Goal: Task Accomplishment & Management: Complete application form

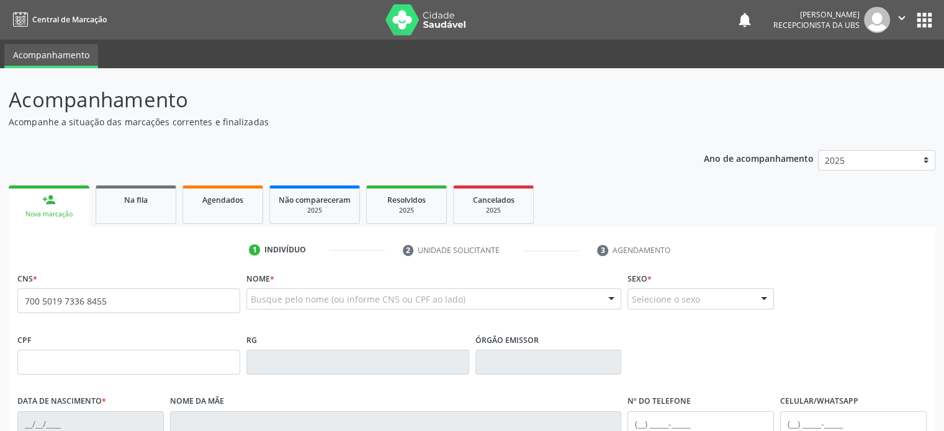
type input "700 5019 7336 8455"
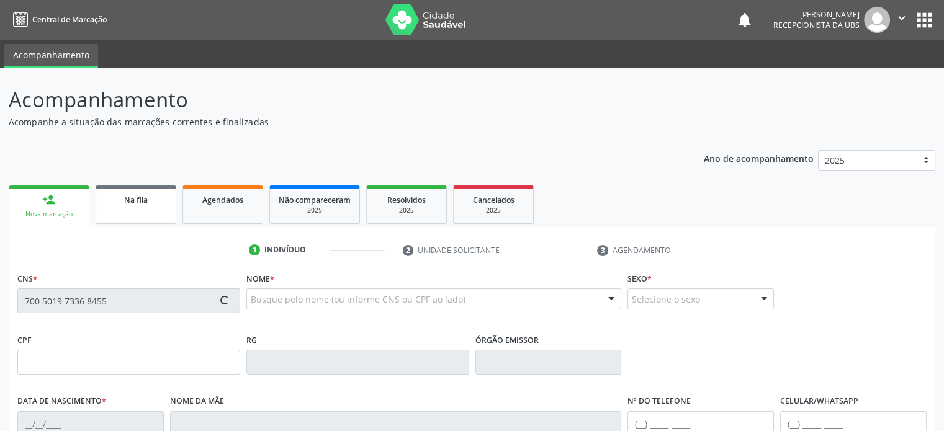
type input "869.388.795-59"
type input "[DATE]"
type input "[PERSON_NAME]"
type input "[PHONE_NUMBER]"
type input "048.396.985-03"
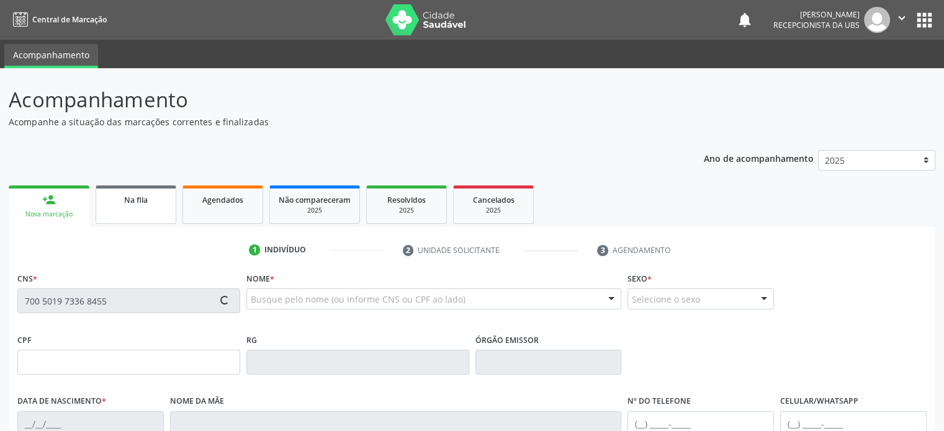
type input "S/N"
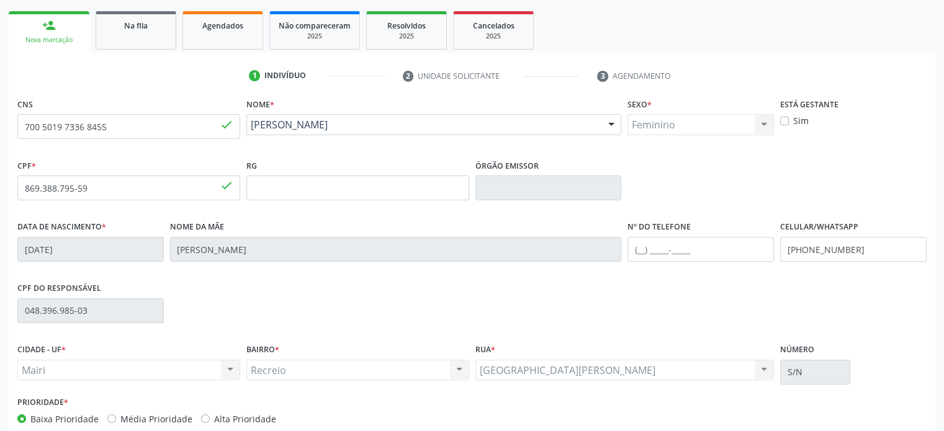
scroll to position [241, 0]
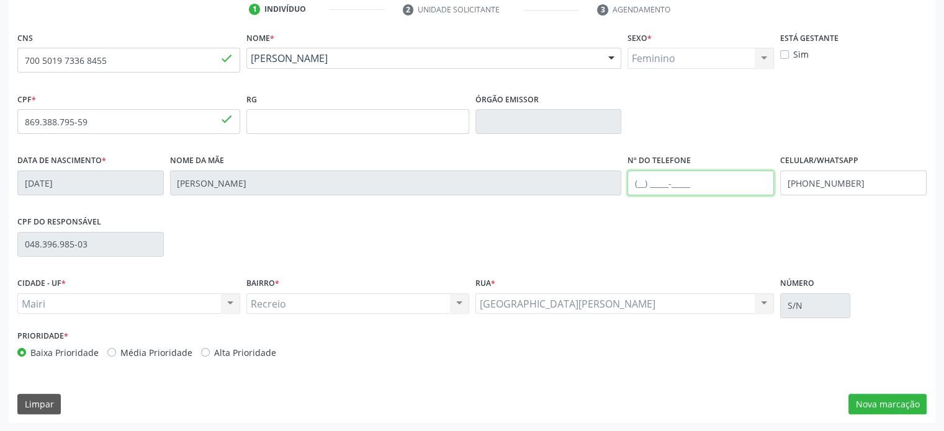
click at [636, 180] on input "text" at bounding box center [700, 183] width 146 height 25
type input "[PHONE_NUMBER]"
drag, startPoint x: 896, startPoint y: 183, endPoint x: 777, endPoint y: 183, distance: 118.5
click at [777, 183] on div "Celular/WhatsApp [PHONE_NUMBER]" at bounding box center [853, 181] width 153 height 61
drag, startPoint x: 711, startPoint y: 183, endPoint x: 627, endPoint y: 183, distance: 84.4
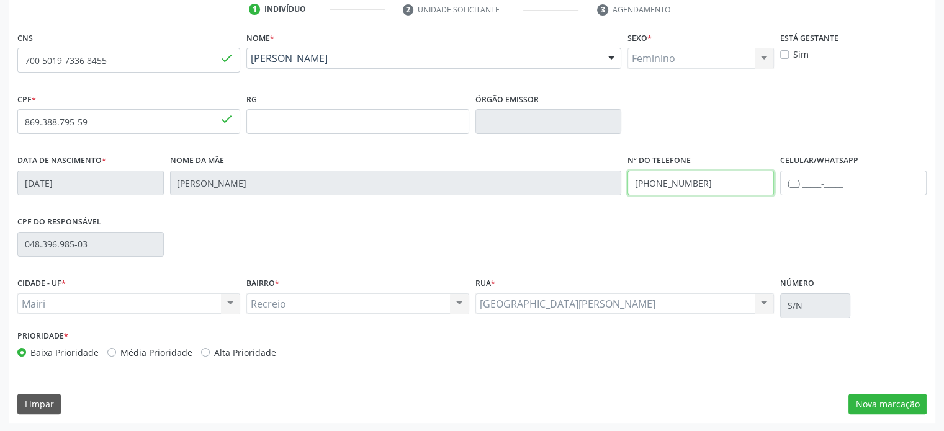
click at [627, 183] on input "[PHONE_NUMBER]" at bounding box center [700, 183] width 146 height 25
click at [791, 181] on input "text" at bounding box center [853, 183] width 146 height 25
paste input "[PHONE_NUMBER]"
type input "[PHONE_NUMBER]"
click at [717, 241] on div "CPF do responsável 048.396.985-03" at bounding box center [471, 243] width 915 height 61
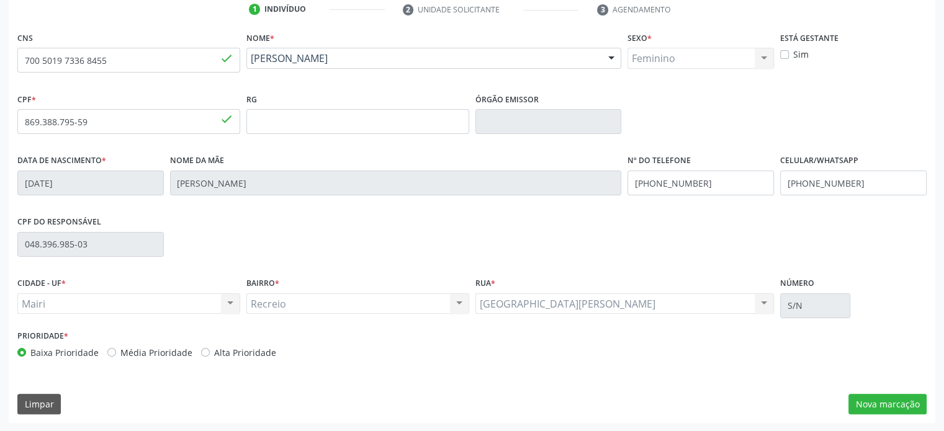
click at [167, 348] on label "Média Prioridade" at bounding box center [156, 352] width 72 height 13
click at [116, 348] on input "Média Prioridade" at bounding box center [111, 351] width 9 height 11
radio input "true"
click at [892, 406] on button "Nova marcação" at bounding box center [887, 404] width 78 height 21
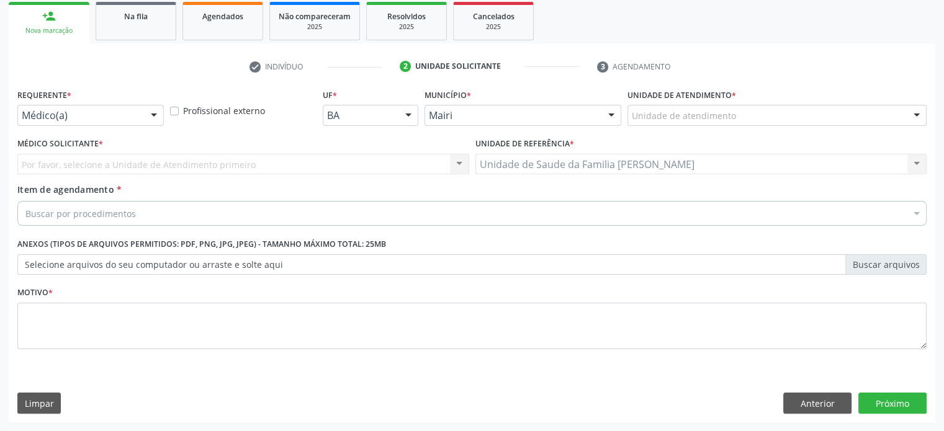
scroll to position [184, 0]
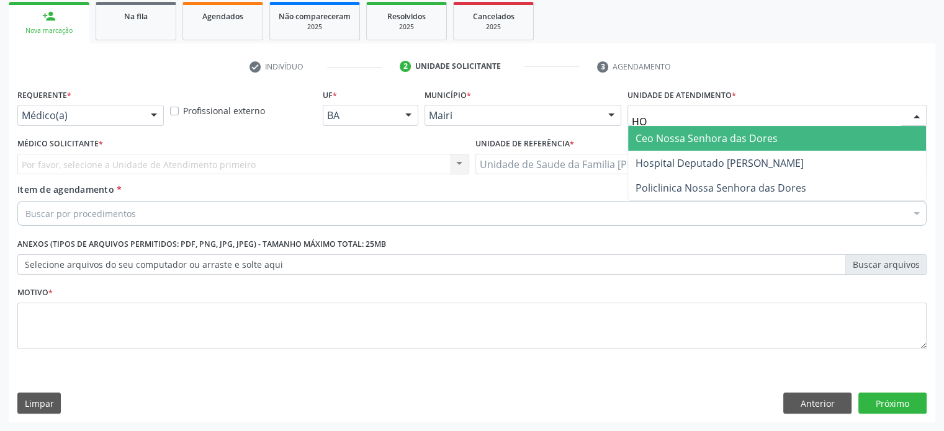
type input "HOS"
click at [668, 134] on span "Hospital Deputado [PERSON_NAME]" at bounding box center [719, 139] width 168 height 14
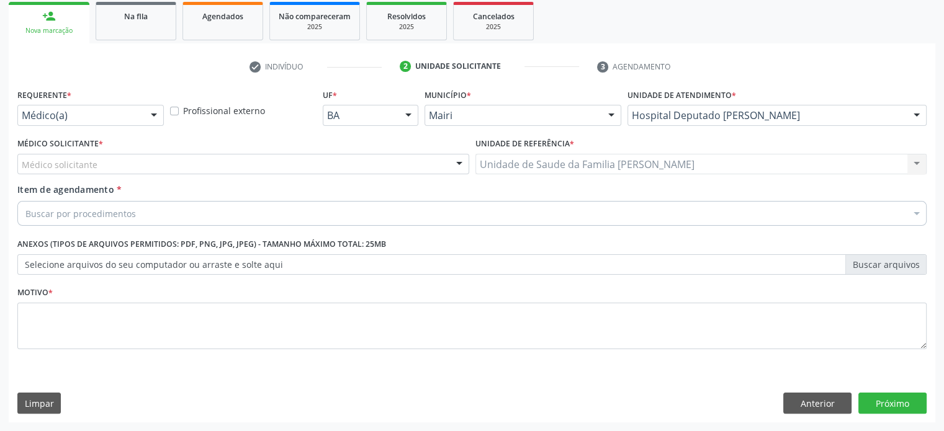
click at [112, 163] on div "Médico solicitante" at bounding box center [243, 164] width 452 height 21
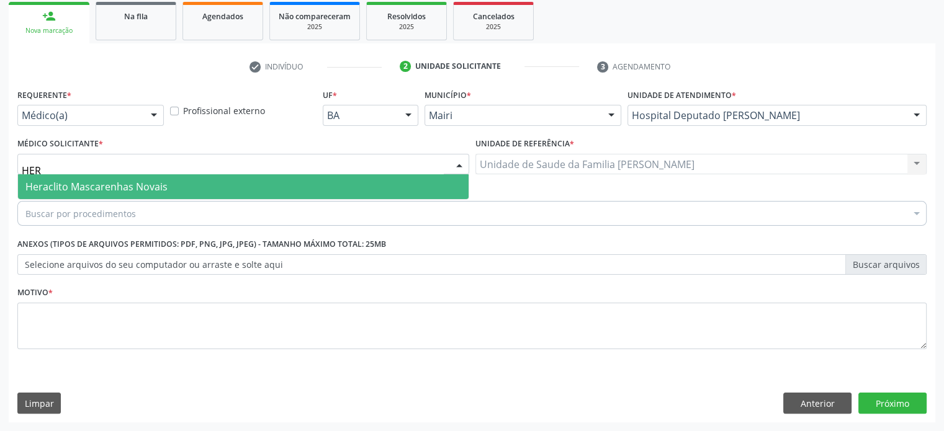
type input "HERA"
click at [114, 191] on span "Heraclito Mascarenhas Novais" at bounding box center [96, 187] width 142 height 14
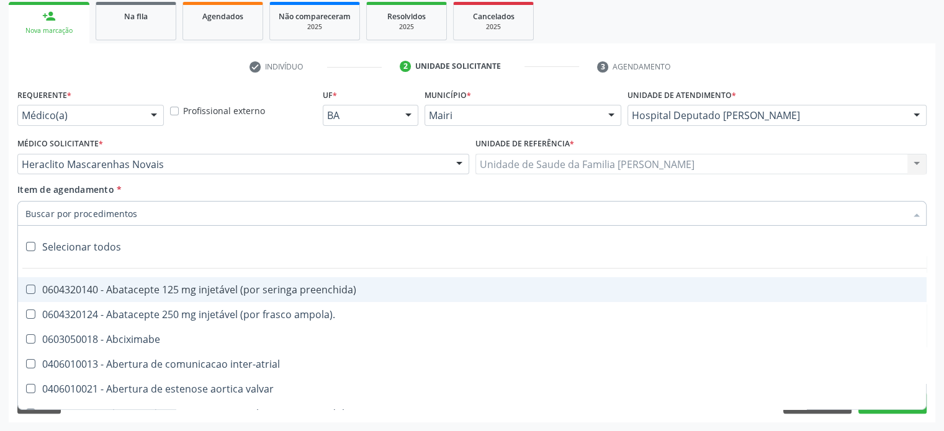
click at [115, 215] on input "Item de agendamento *" at bounding box center [465, 213] width 880 height 25
paste input "[PHONE_NUMBER]"
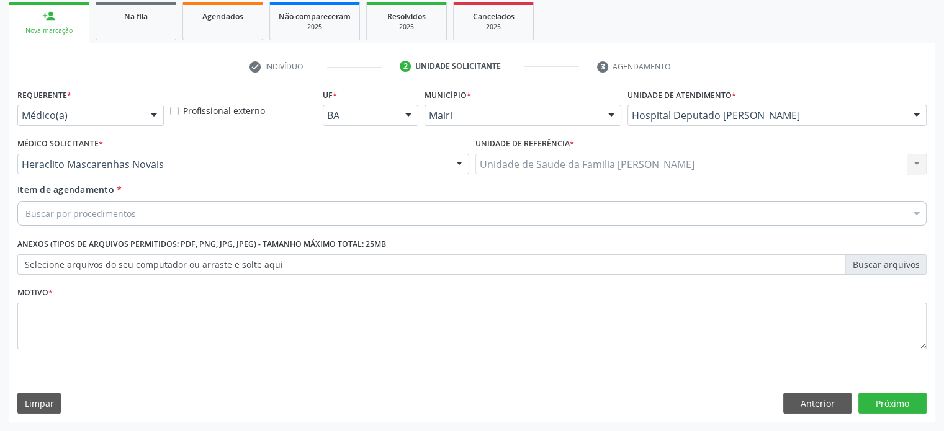
click at [136, 212] on div "Buscar por procedimentos" at bounding box center [471, 213] width 909 height 25
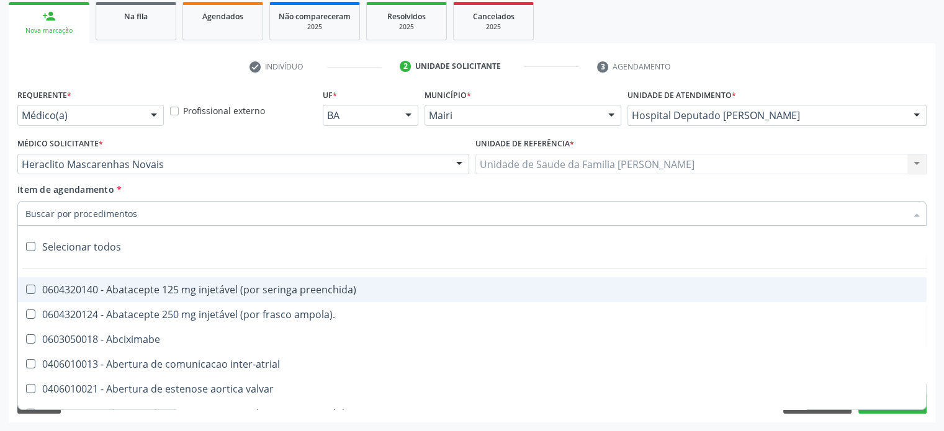
paste input "0205020160"
type input "0205020160"
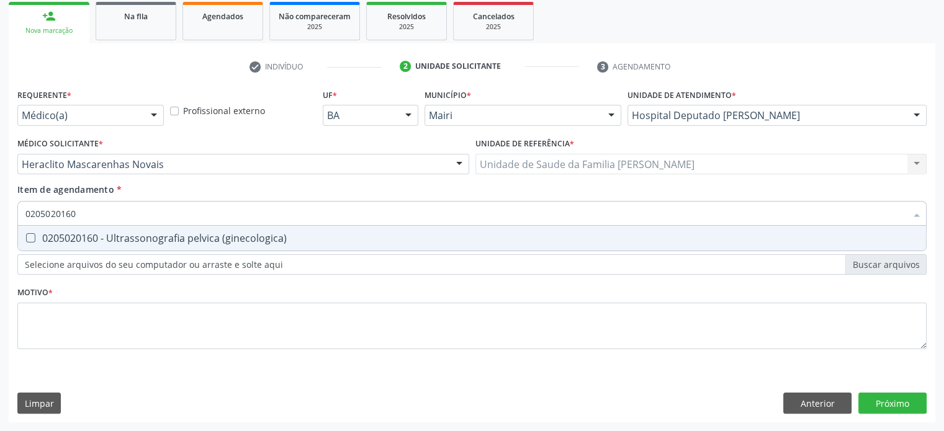
click at [146, 238] on div "0205020160 - Ultrassonografia pelvica (ginecologica)" at bounding box center [471, 238] width 893 height 10
checkbox \(ginecologica\) "true"
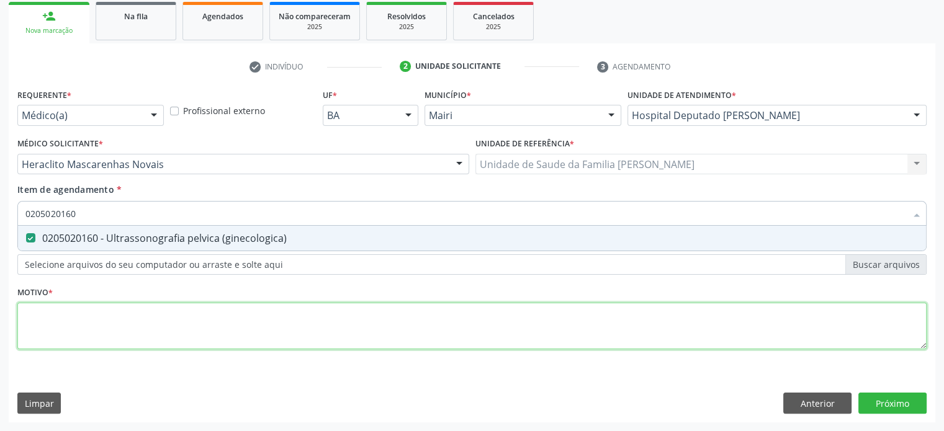
click at [31, 328] on div "Requerente * Médico(a) Médico(a) Enfermeiro(a) Paciente Nenhum resultado encont…" at bounding box center [471, 226] width 909 height 281
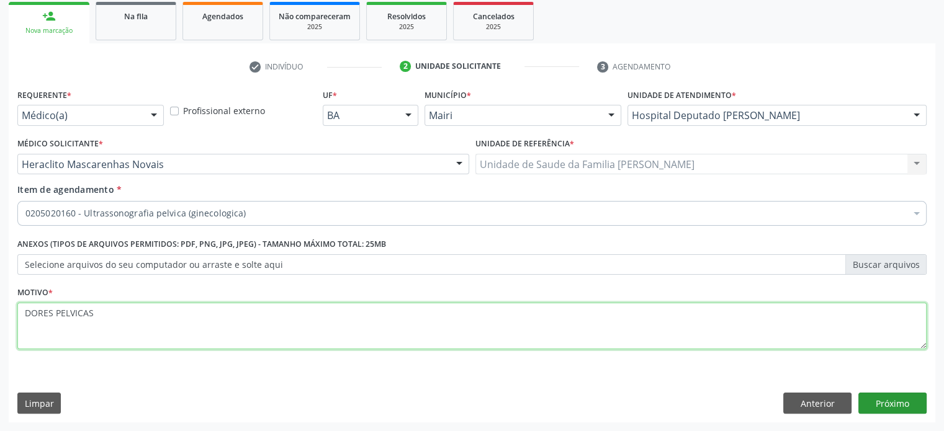
type textarea "DORES PELVICAS"
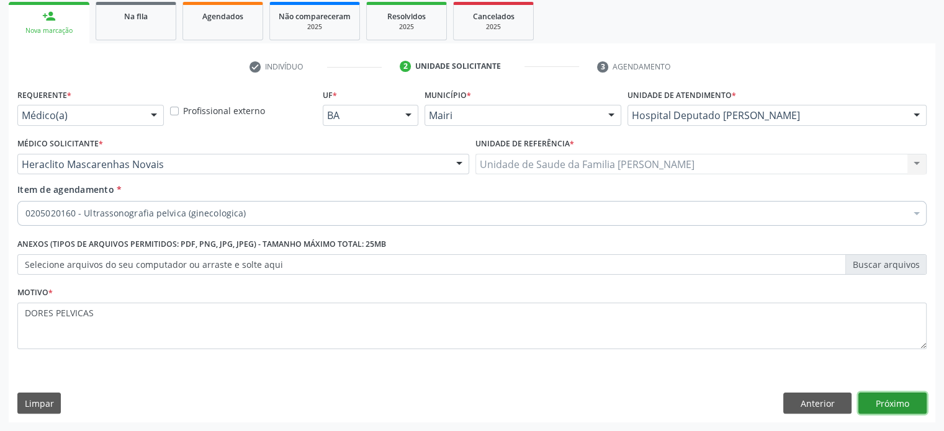
click at [886, 404] on button "Próximo" at bounding box center [892, 403] width 68 height 21
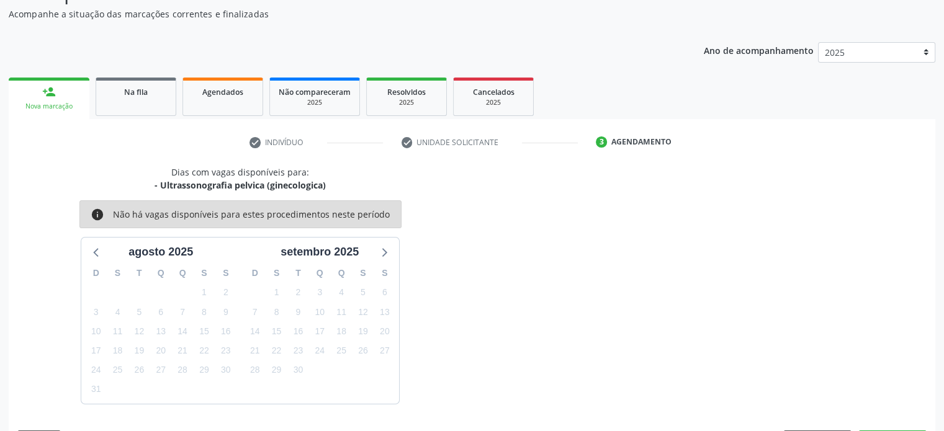
scroll to position [144, 0]
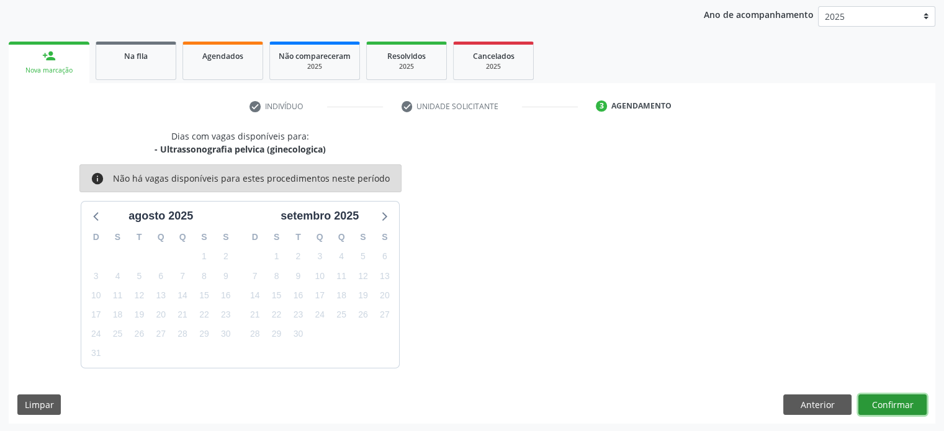
click at [901, 405] on button "Confirmar" at bounding box center [892, 405] width 68 height 21
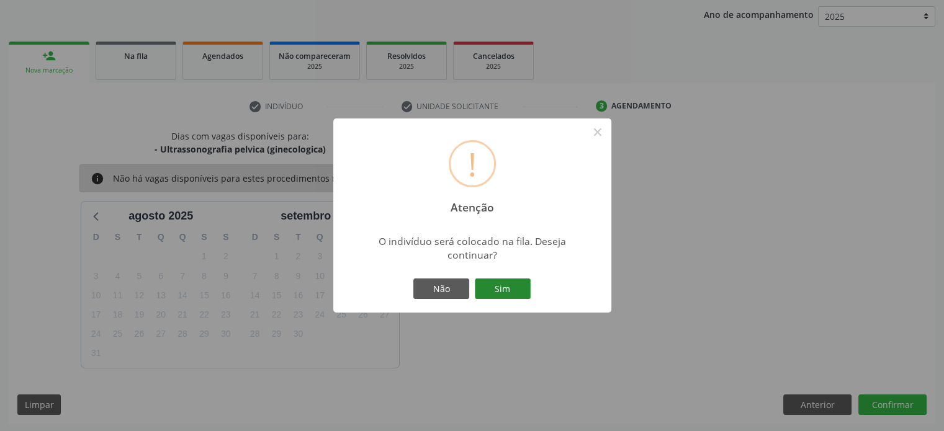
click at [516, 284] on button "Sim" at bounding box center [503, 289] width 56 height 21
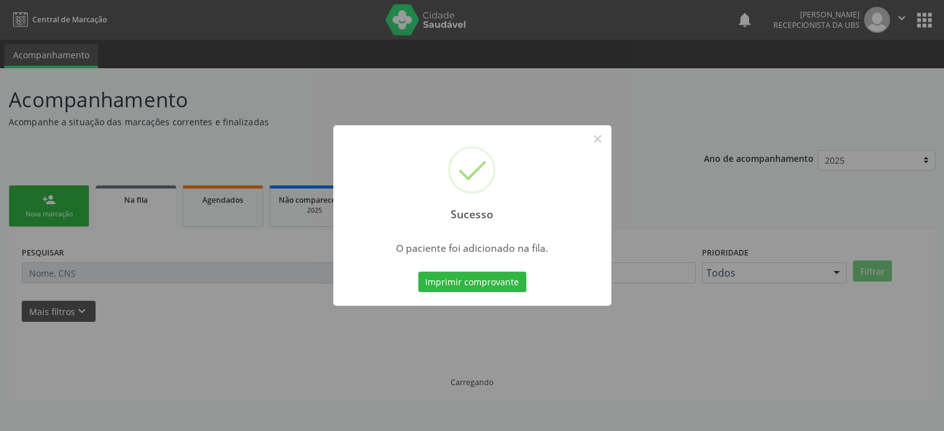
scroll to position [0, 0]
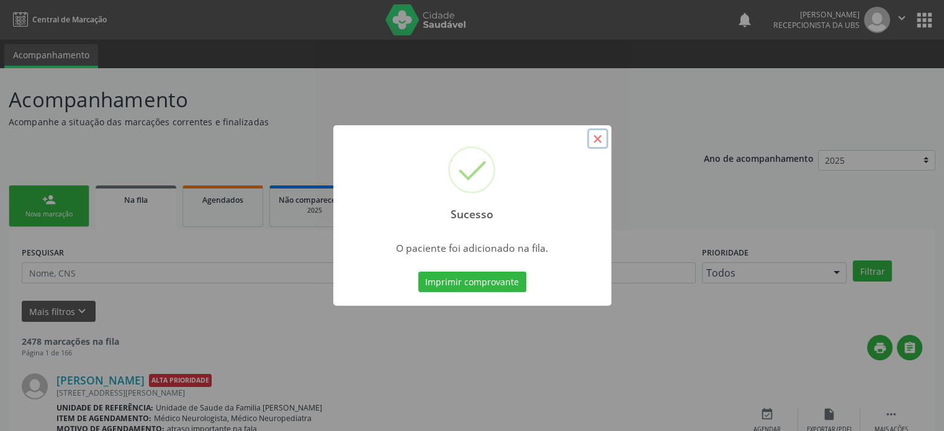
click at [596, 139] on button "×" at bounding box center [597, 138] width 21 height 21
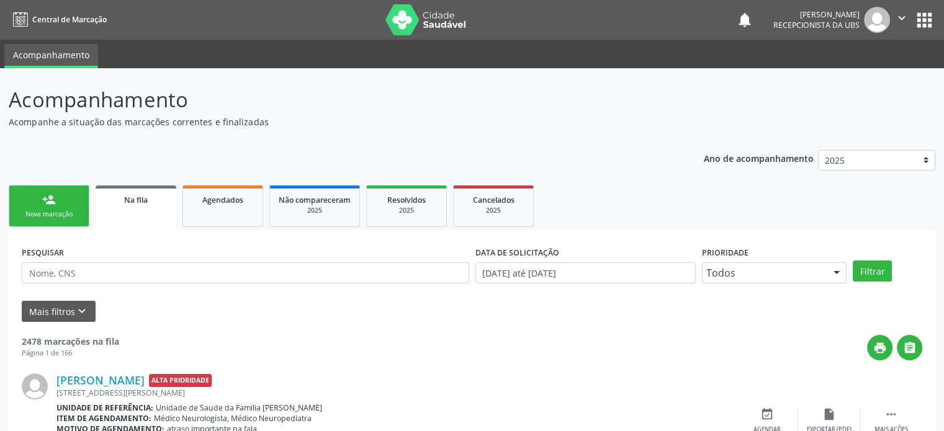
click at [50, 207] on link "person_add Nova marcação" at bounding box center [49, 206] width 81 height 42
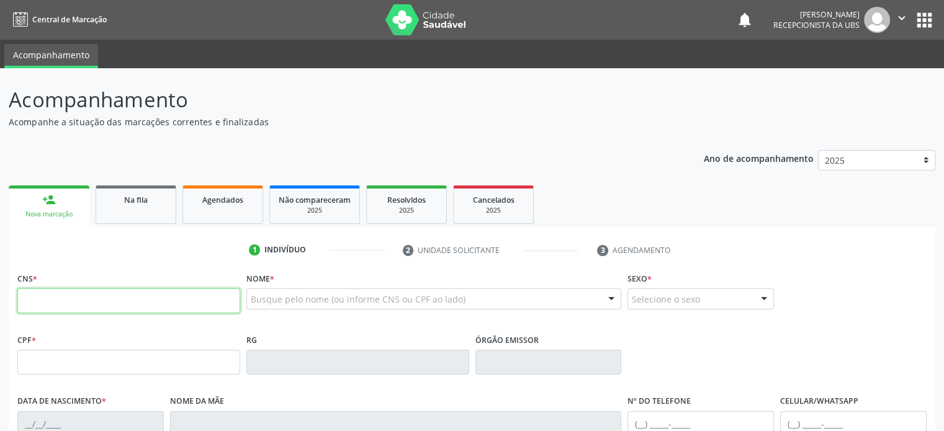
click at [70, 299] on input "text" at bounding box center [128, 300] width 223 height 25
